Goal: Ask a question

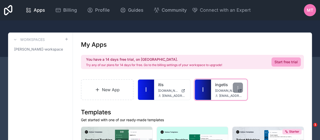
click at [206, 91] on link "I" at bounding box center [203, 89] width 16 height 20
click at [206, 92] on link "I" at bounding box center [203, 89] width 16 height 20
